Goal: Task Accomplishment & Management: Manage account settings

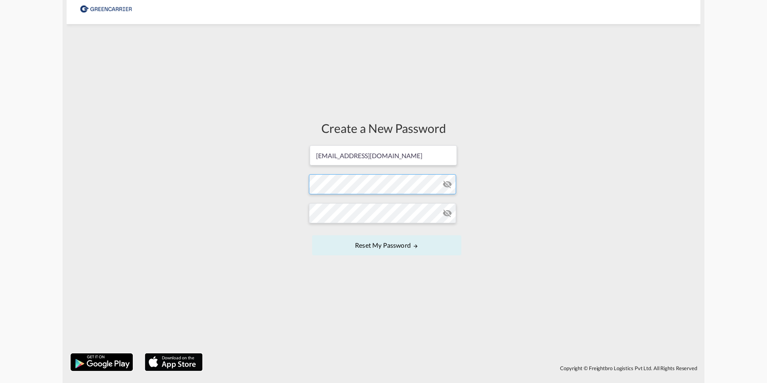
click at [349, 186] on form "[EMAIL_ADDRESS][DOMAIN_NAME] Password must contain the following: A special cha…" at bounding box center [383, 200] width 149 height 113
click at [409, 184] on form "[EMAIL_ADDRESS][DOMAIN_NAME] Password must contain the following: A special cha…" at bounding box center [383, 200] width 149 height 113
drag, startPoint x: 446, startPoint y: 187, endPoint x: 351, endPoint y: 196, distance: 95.5
click at [351, 192] on form "[EMAIL_ADDRESS][DOMAIN_NAME] Password must contain the following: A special cha…" at bounding box center [383, 200] width 149 height 113
click at [348, 231] on form "[EMAIL_ADDRESS][DOMAIN_NAME] Password must contain the following: A special cha…" at bounding box center [383, 200] width 149 height 113
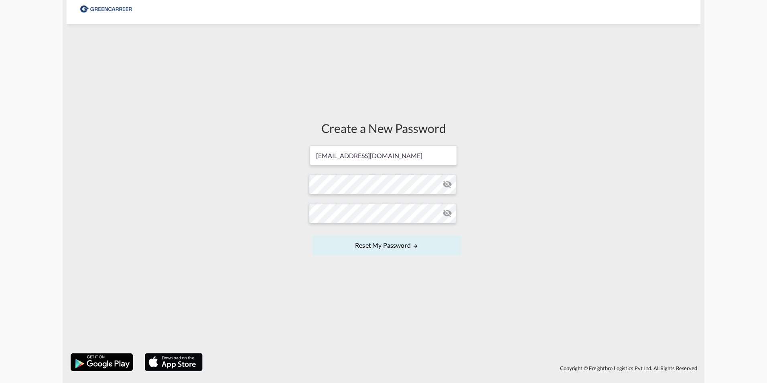
click at [452, 185] on md-icon "icon-eye-off" at bounding box center [447, 184] width 10 height 10
click at [450, 215] on md-icon "icon-eye-off" at bounding box center [447, 213] width 10 height 10
click at [393, 248] on button "Reset my password" at bounding box center [386, 245] width 149 height 20
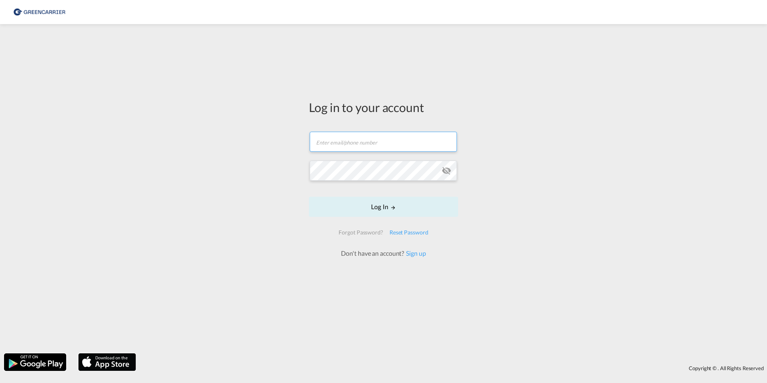
click at [338, 140] on input "text" at bounding box center [383, 142] width 147 height 20
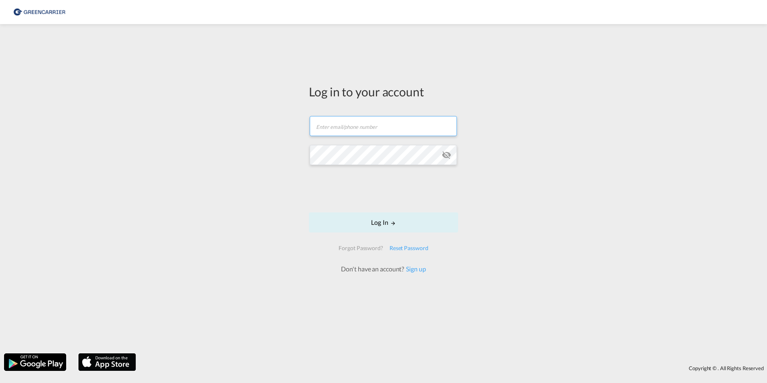
click at [349, 130] on input "text" at bounding box center [383, 126] width 147 height 20
type input "[EMAIL_ADDRESS][DOMAIN_NAME]"
click at [405, 228] on button "Log In" at bounding box center [383, 222] width 149 height 20
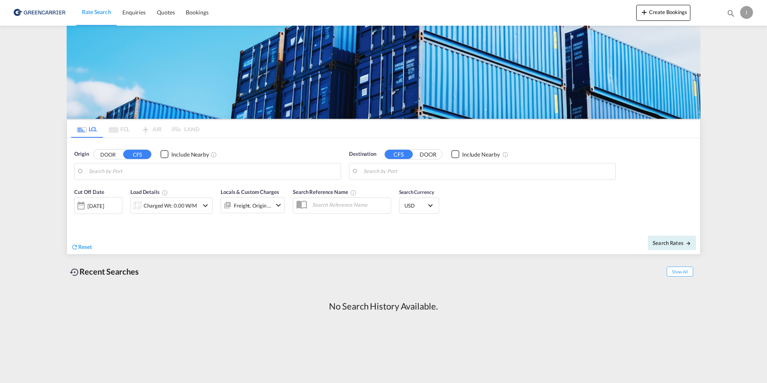
click at [478, 308] on div "No Search History Available." at bounding box center [384, 306] width 634 height 28
